Goal: Task Accomplishment & Management: Manage account settings

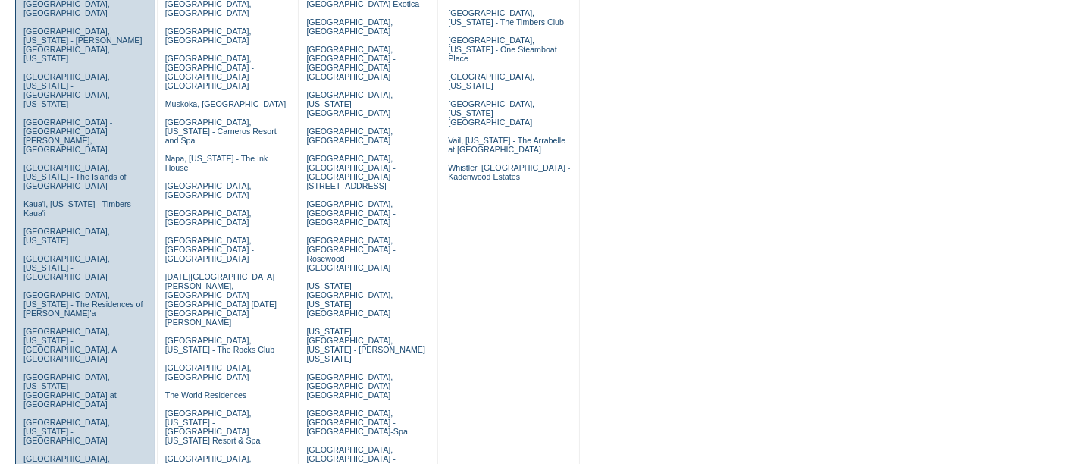
scroll to position [406, 0]
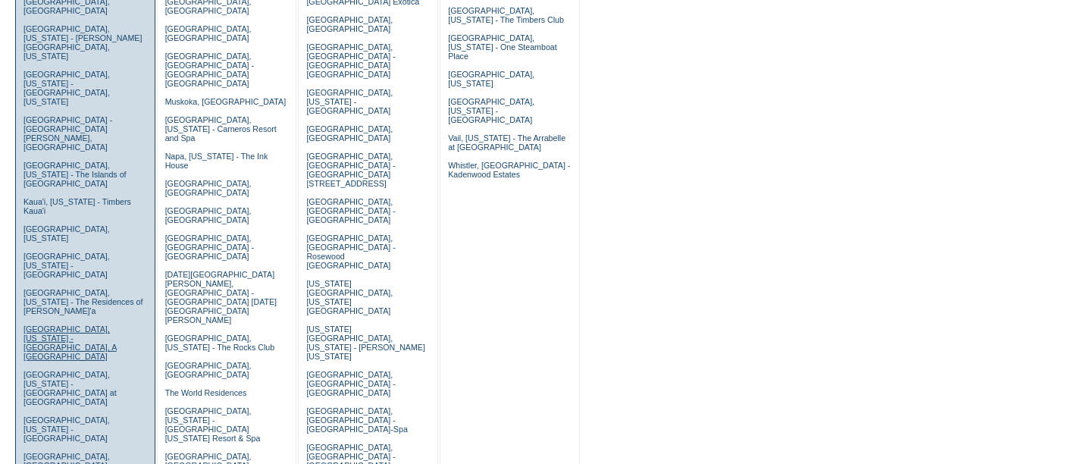
click at [55, 325] on link "[GEOGRAPHIC_DATA], [US_STATE] - [GEOGRAPHIC_DATA], A [GEOGRAPHIC_DATA]" at bounding box center [70, 343] width 93 height 36
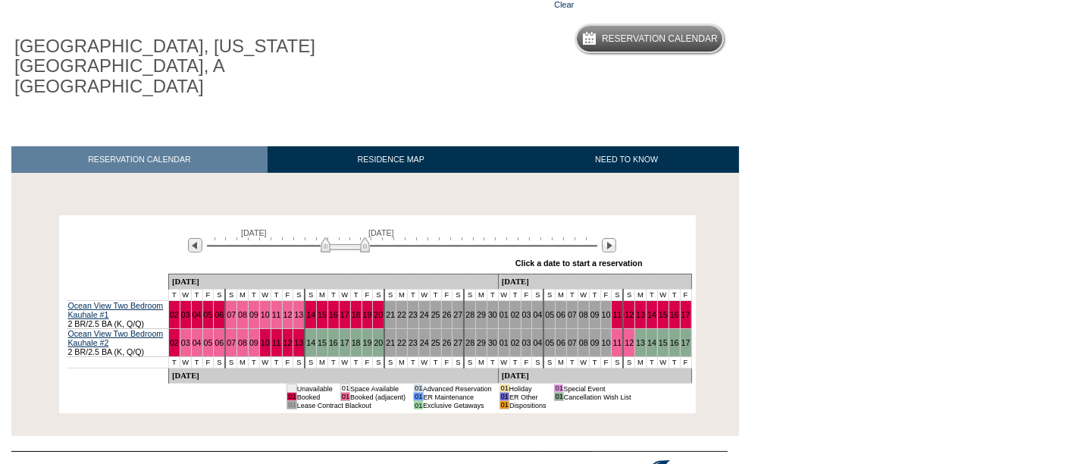
scroll to position [119, 0]
click at [611, 238] on img at bounding box center [609, 245] width 14 height 14
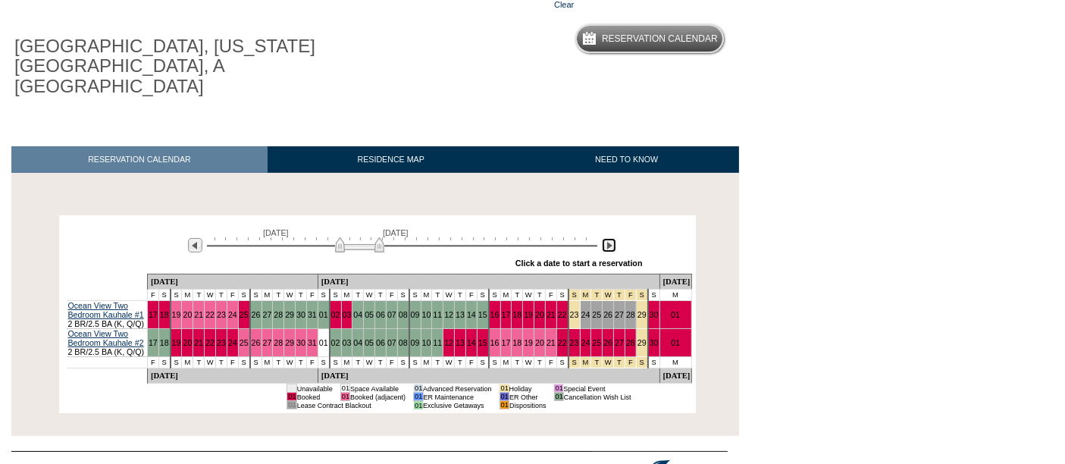
click at [611, 238] on img at bounding box center [609, 245] width 14 height 14
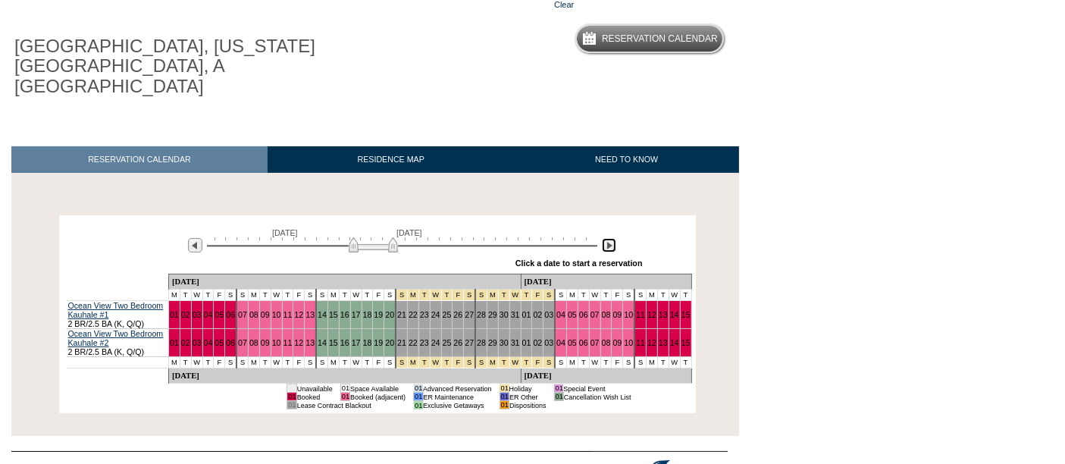
click at [611, 238] on img at bounding box center [609, 245] width 14 height 14
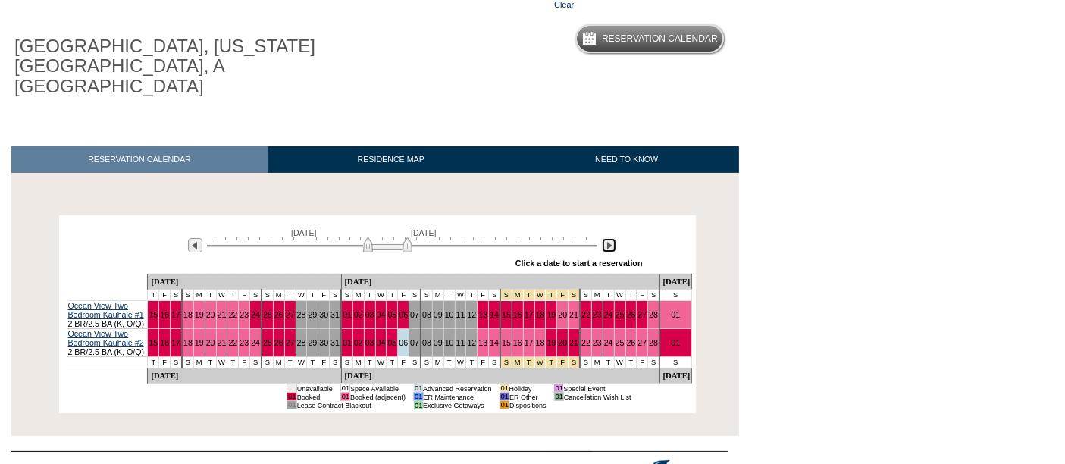
click at [611, 238] on img at bounding box center [609, 245] width 14 height 14
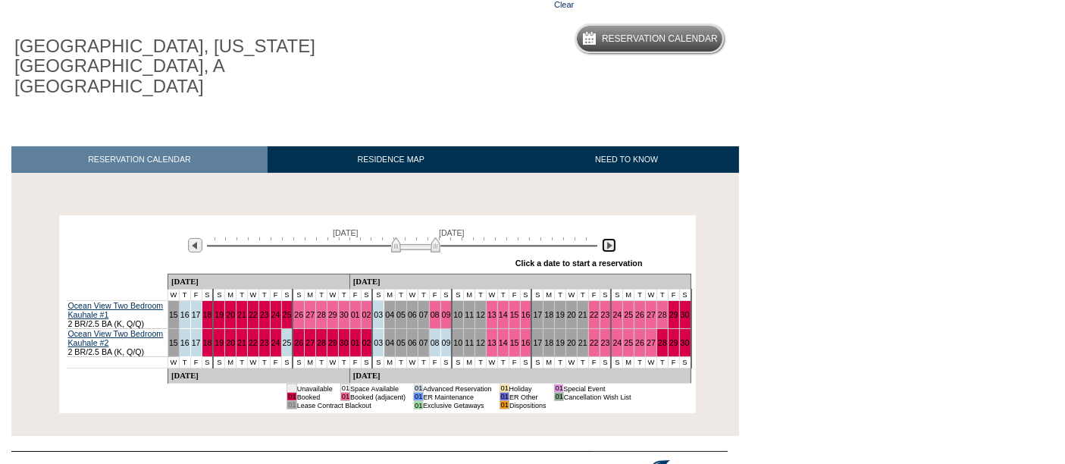
click at [611, 238] on img at bounding box center [609, 245] width 14 height 14
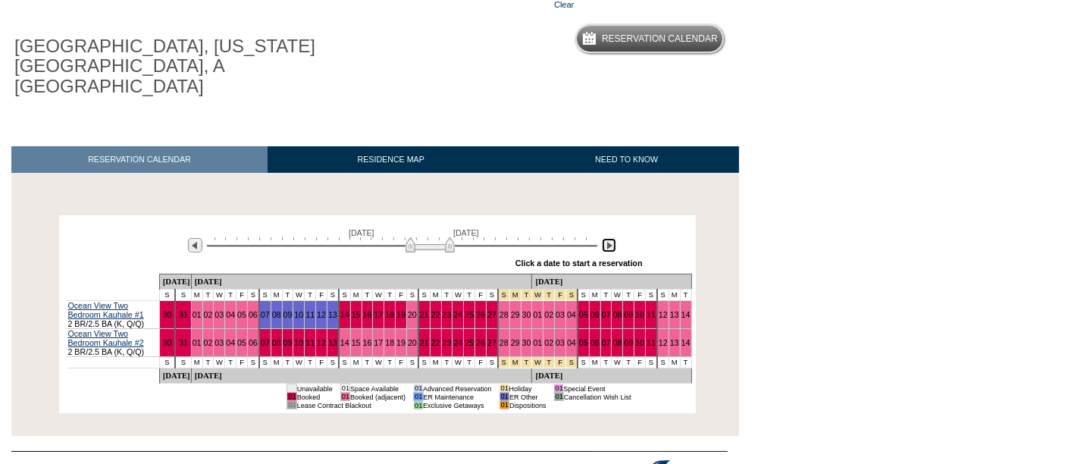
click at [611, 238] on img at bounding box center [609, 245] width 14 height 14
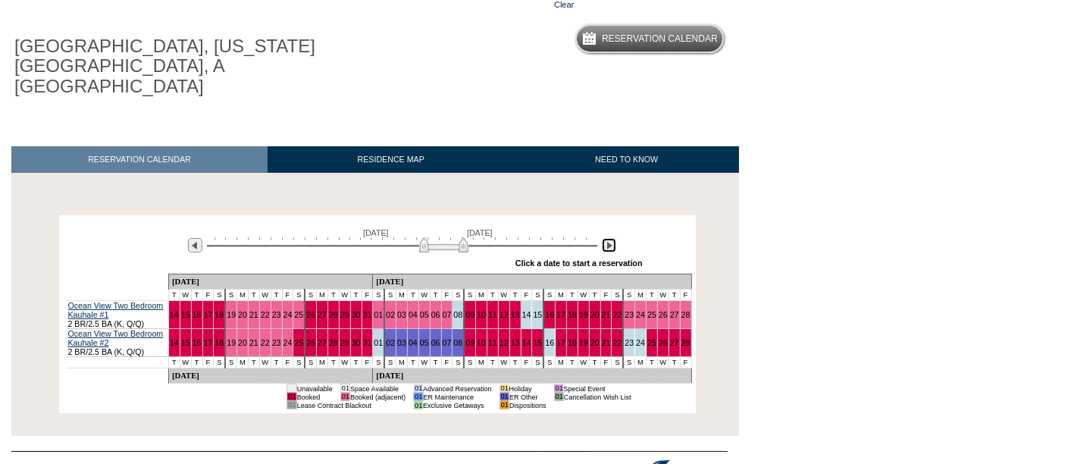
click at [611, 238] on img at bounding box center [609, 245] width 14 height 14
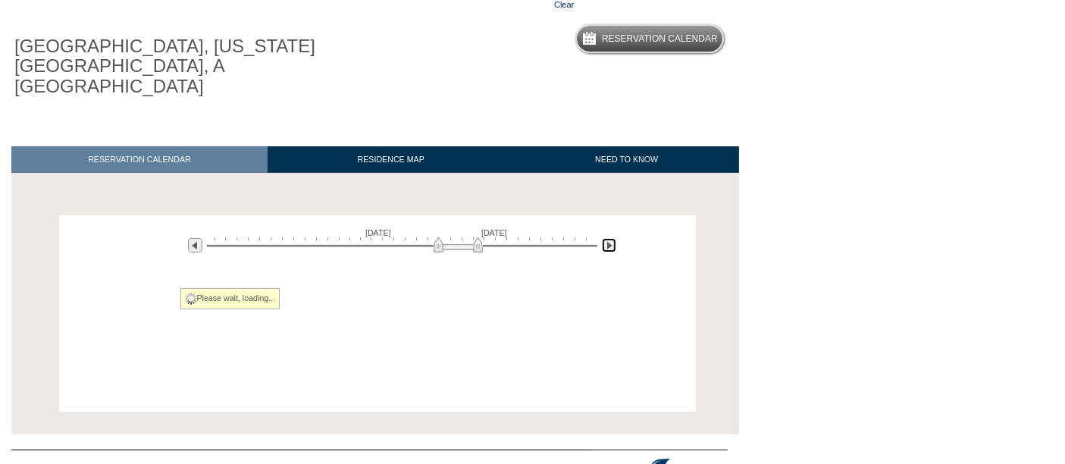
click at [611, 238] on img at bounding box center [609, 245] width 14 height 14
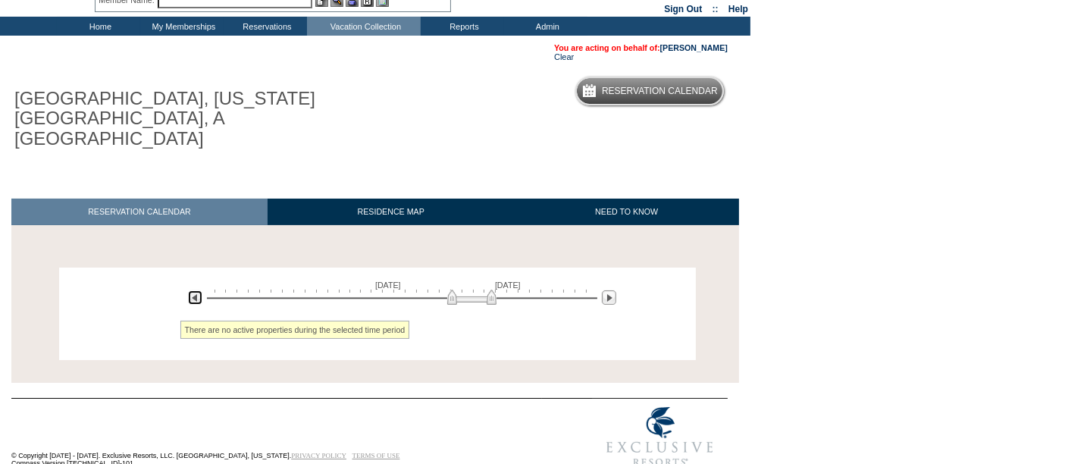
click at [197, 290] on img at bounding box center [195, 297] width 14 height 14
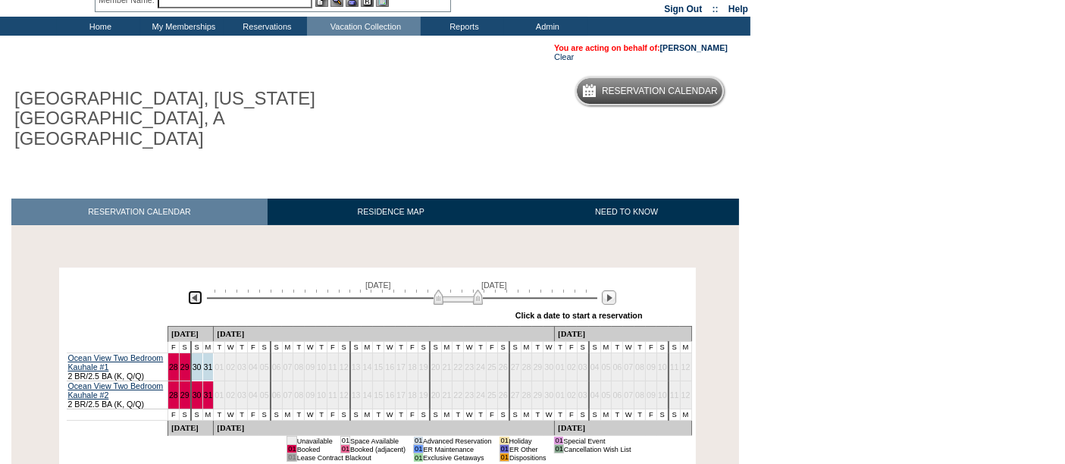
click at [192, 290] on img at bounding box center [195, 297] width 14 height 14
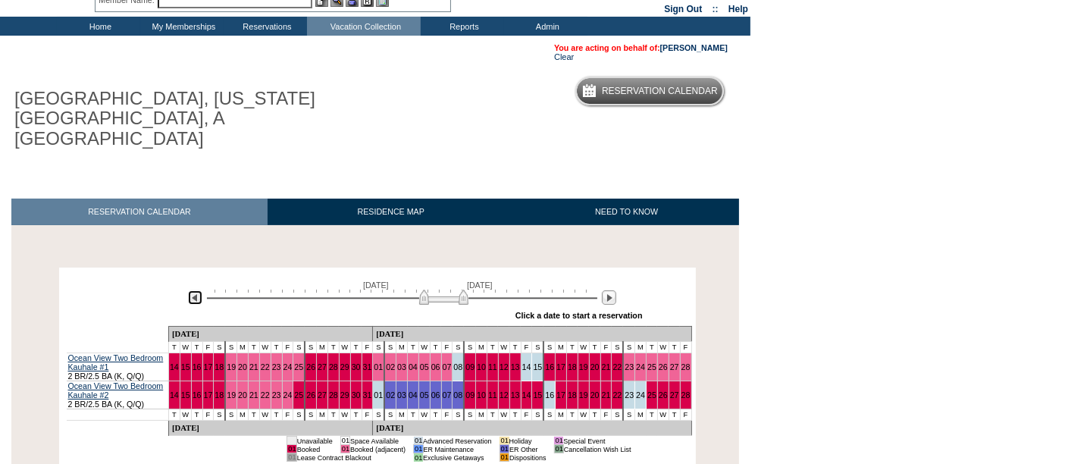
scroll to position [0, 0]
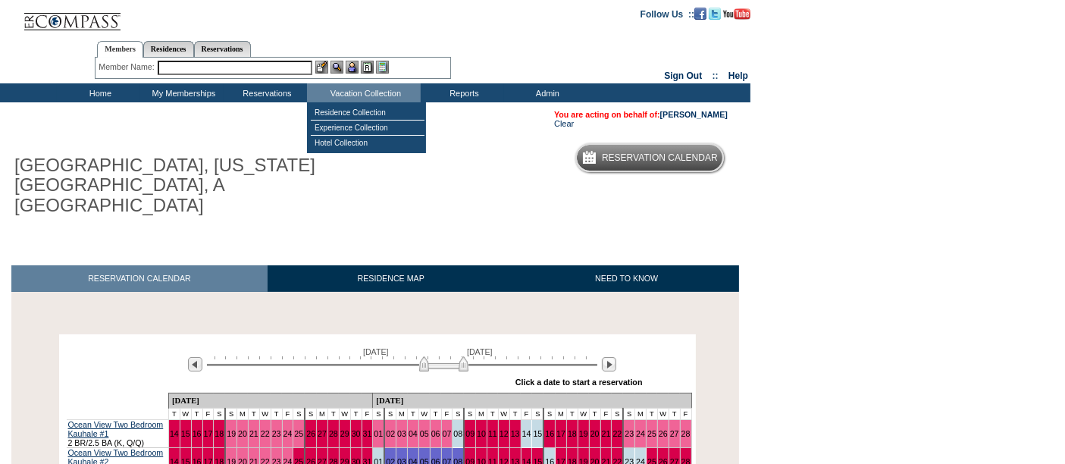
click at [287, 70] on input "text" at bounding box center [235, 68] width 155 height 14
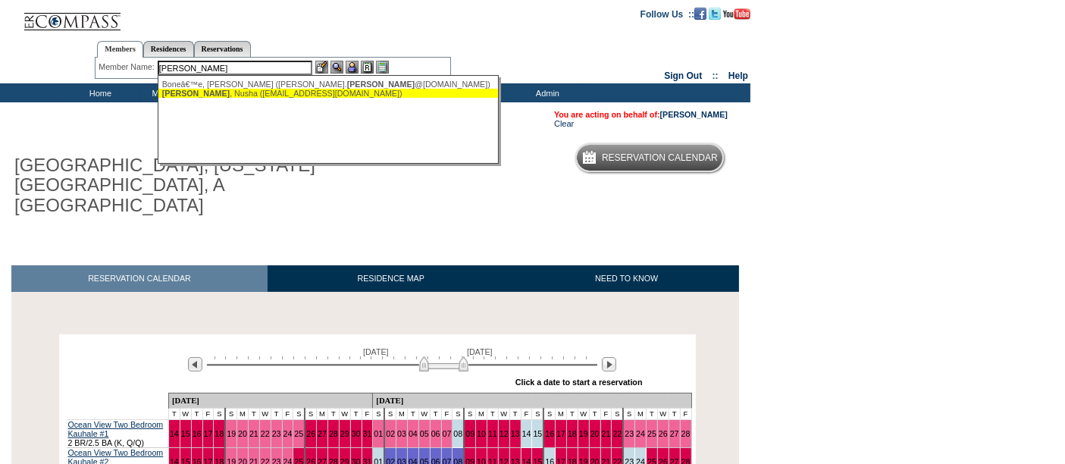
click at [238, 89] on div "Bonee , Nusha (nzbonee@gmail.com)" at bounding box center [329, 93] width 334 height 9
type input "Bonee, Nusha (nzbonee@gmail.com)"
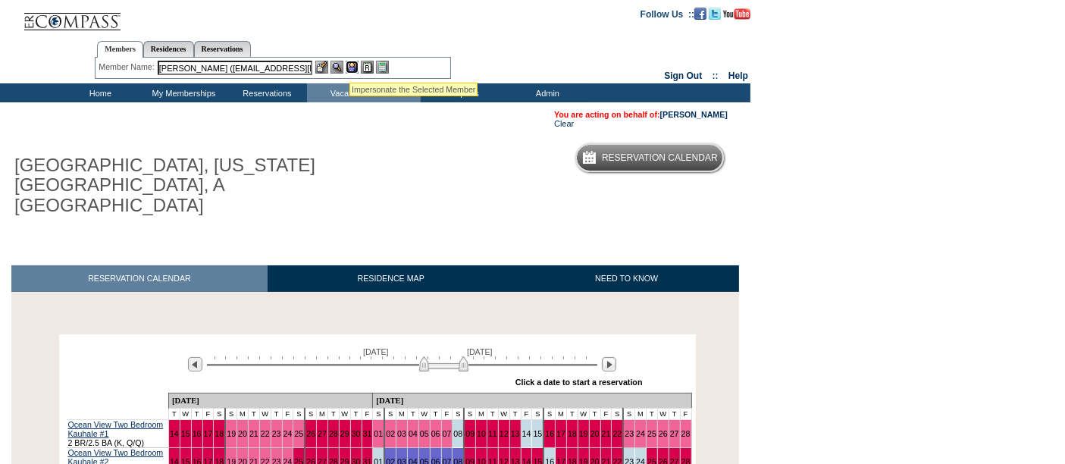
click at [350, 67] on img at bounding box center [352, 67] width 13 height 13
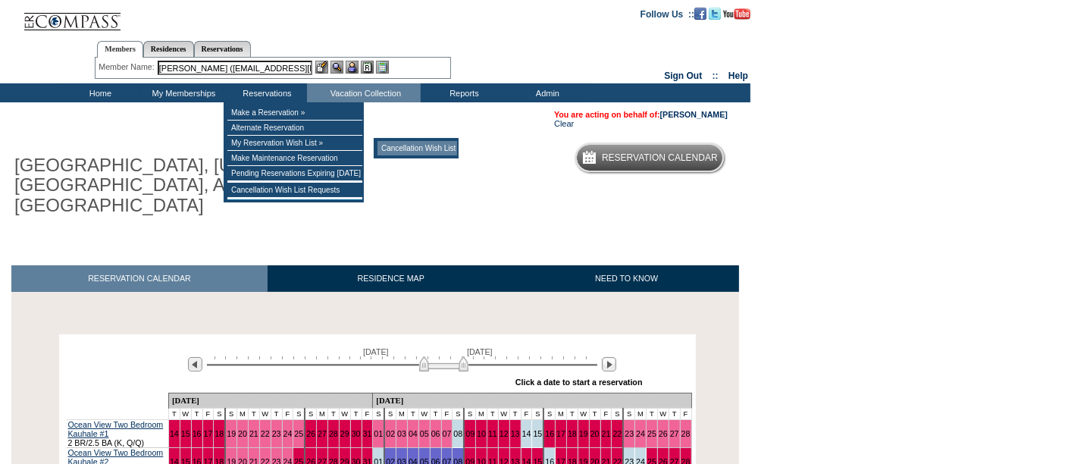
click at [405, 153] on td "Cancellation Wish List" at bounding box center [418, 148] width 80 height 14
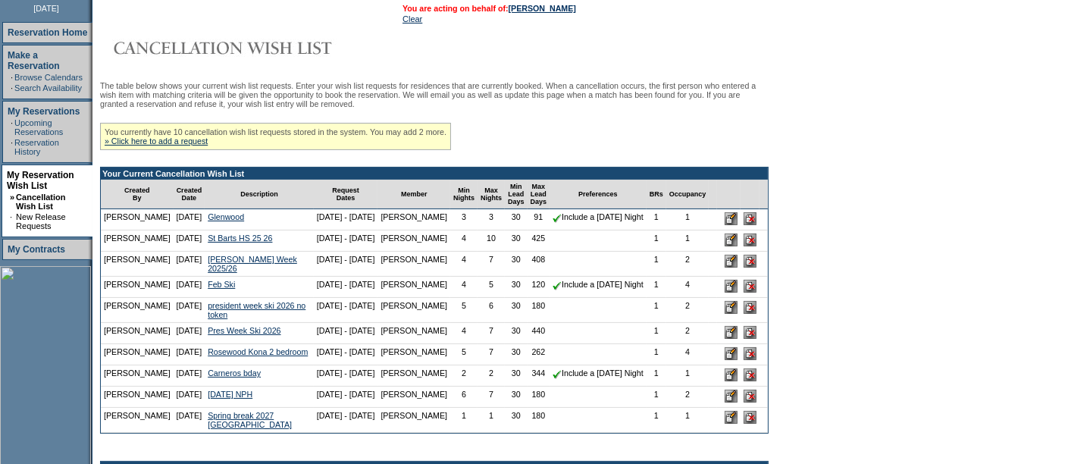
scroll to position [186, 0]
